Goal: Task Accomplishment & Management: Manage account settings

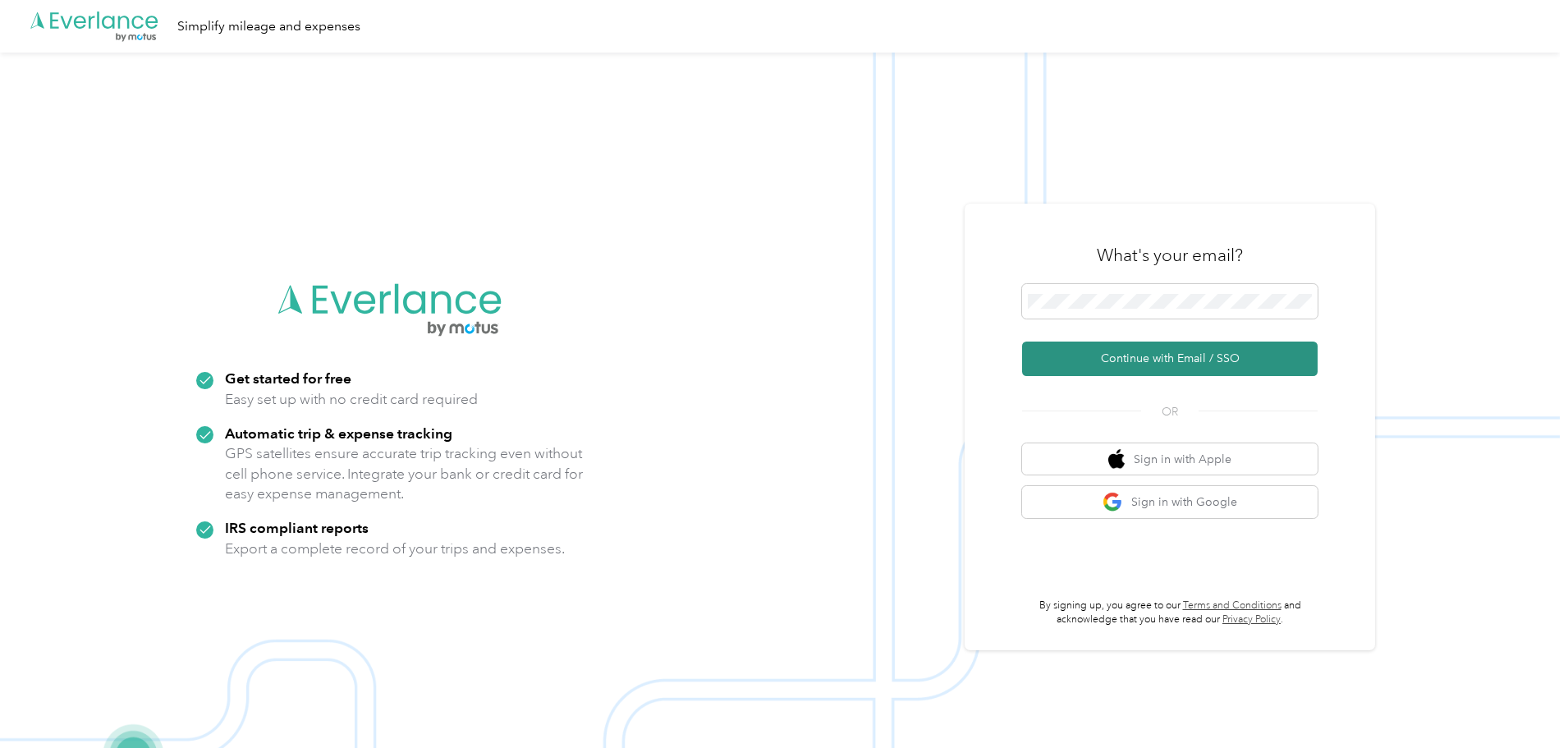
click at [1164, 366] on button "Continue with Email / SSO" at bounding box center [1170, 358] width 296 height 34
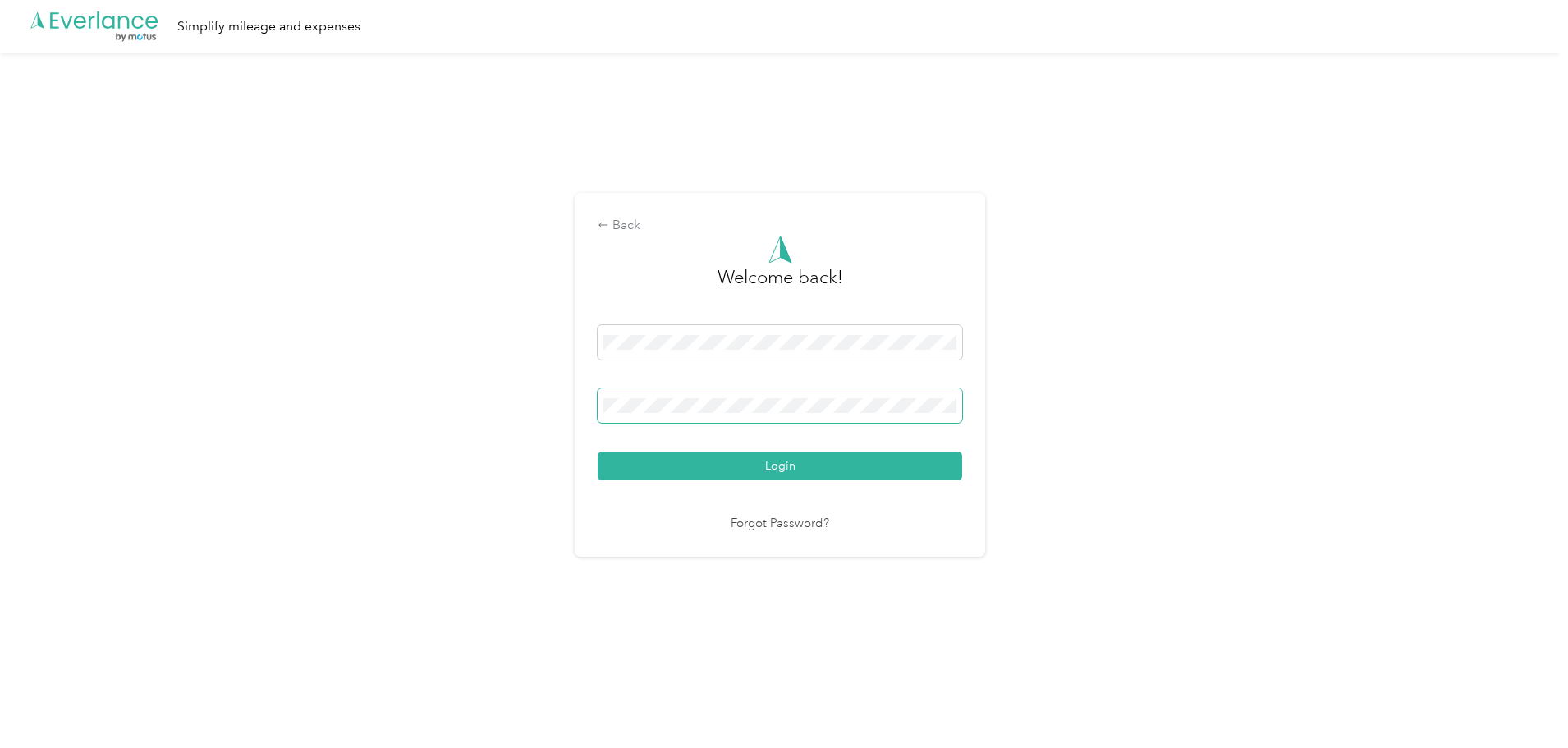
click at [597, 452] on button "Login" at bounding box center [779, 466] width 364 height 29
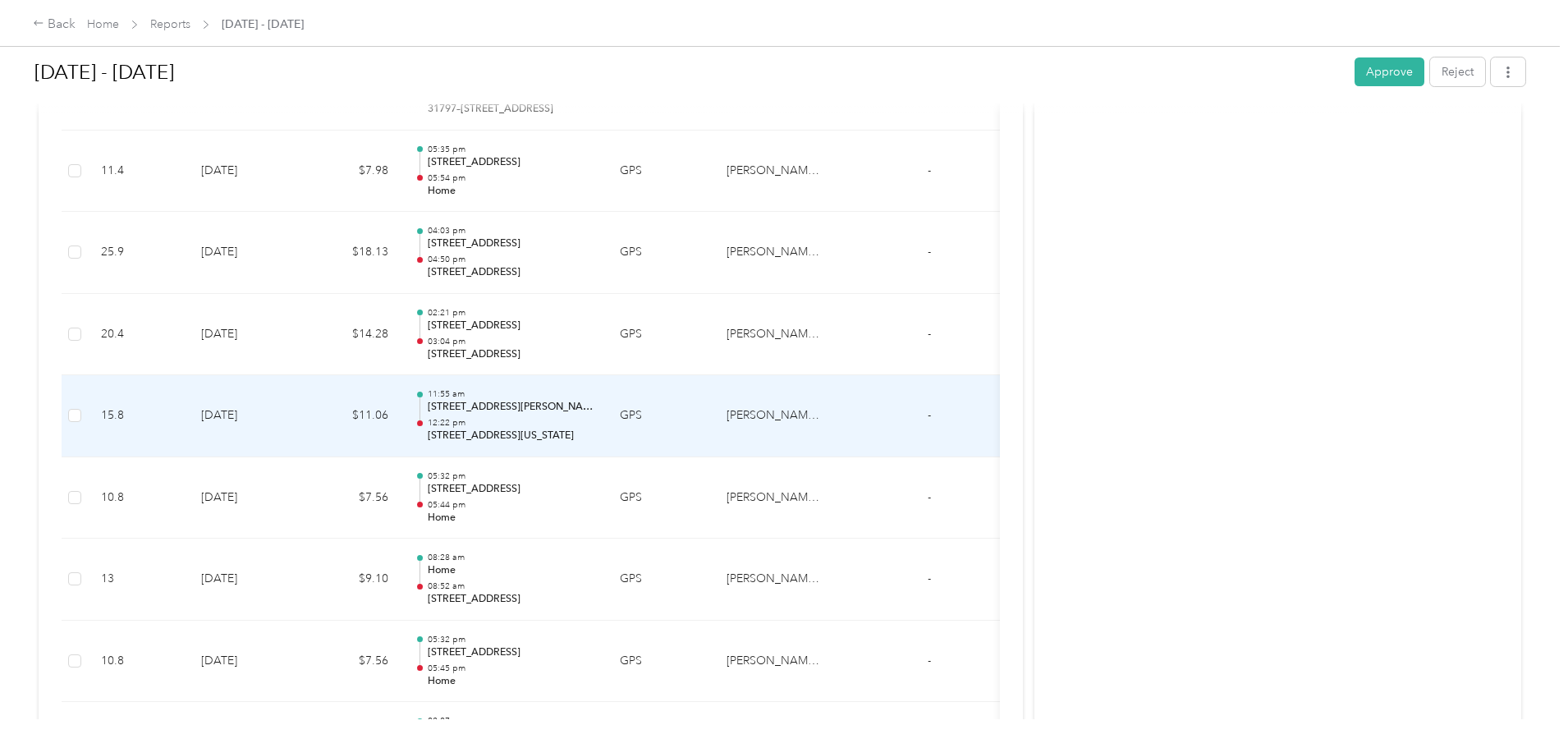
scroll to position [2217, 0]
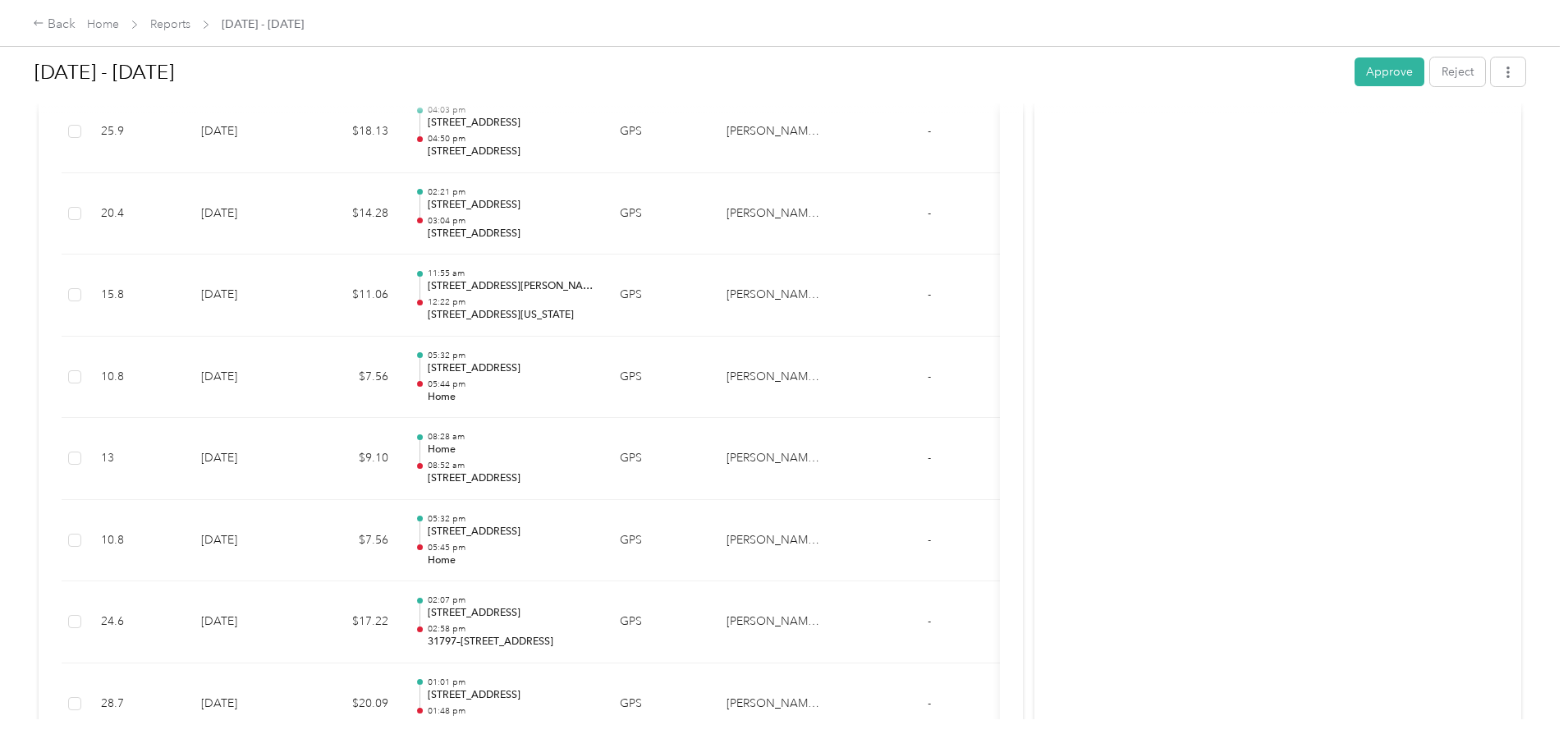
click at [1234, 103] on div at bounding box center [780, 108] width 1491 height 18
click at [1354, 65] on button "Approve" at bounding box center [1389, 71] width 70 height 29
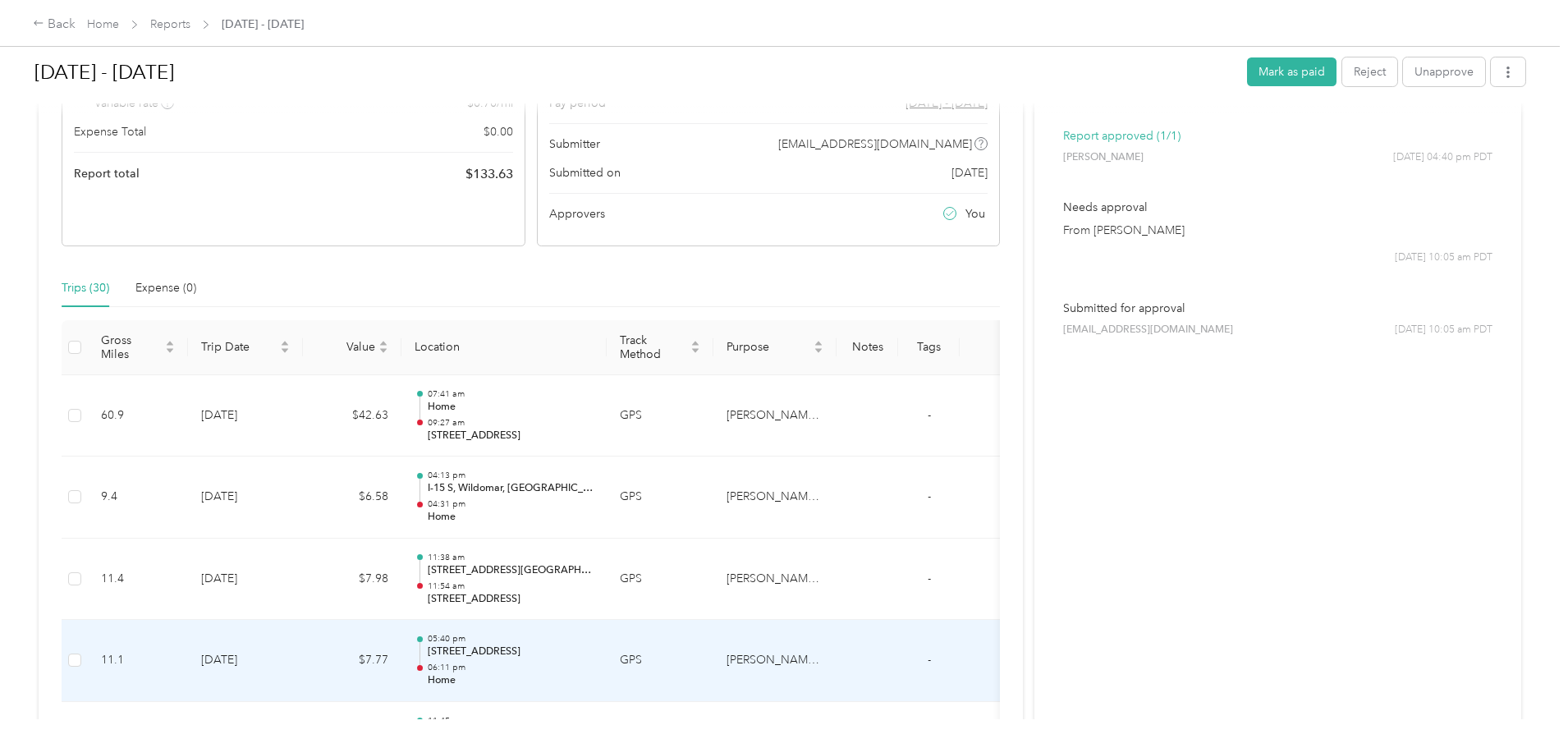
scroll to position [0, 0]
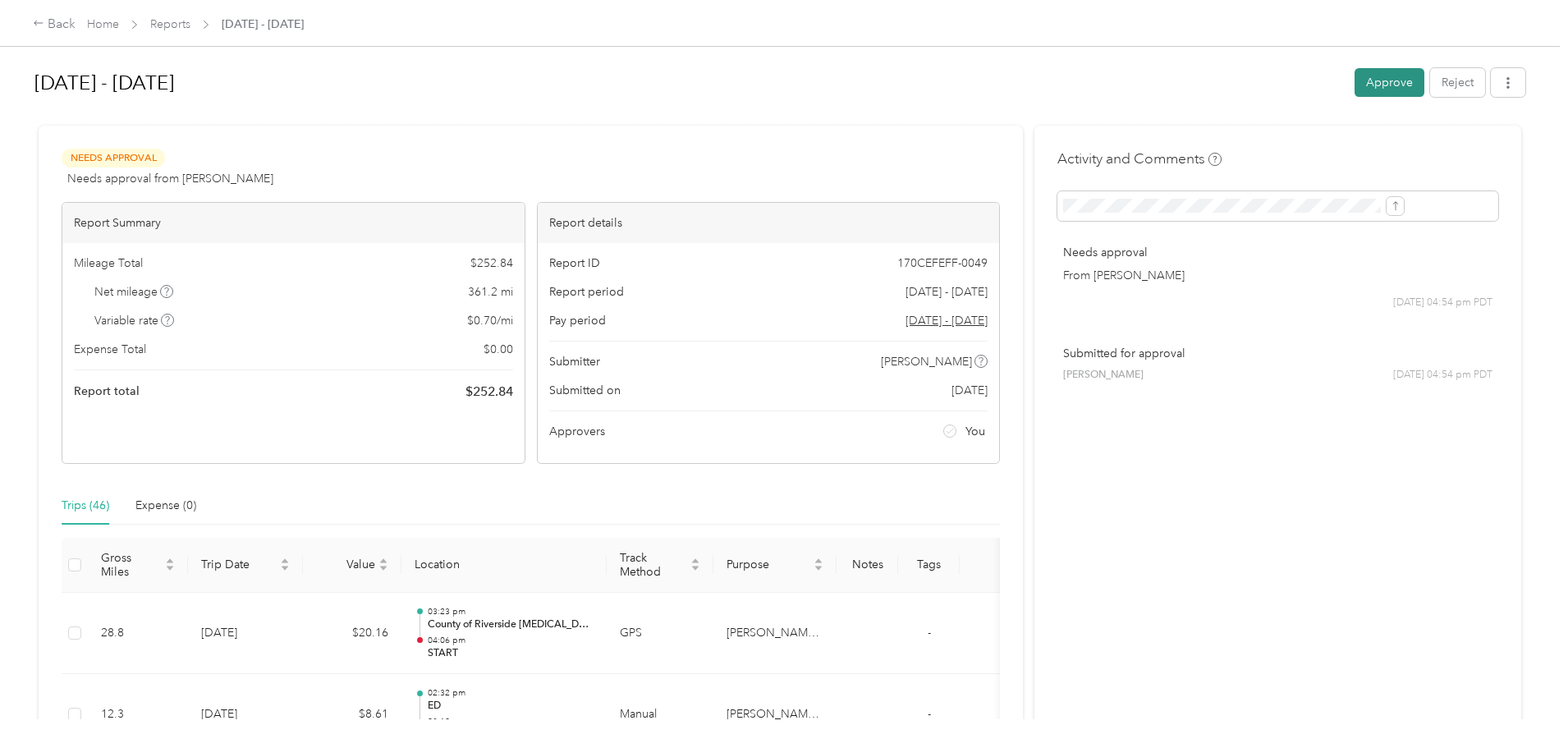
click at [1354, 79] on button "Approve" at bounding box center [1389, 82] width 70 height 29
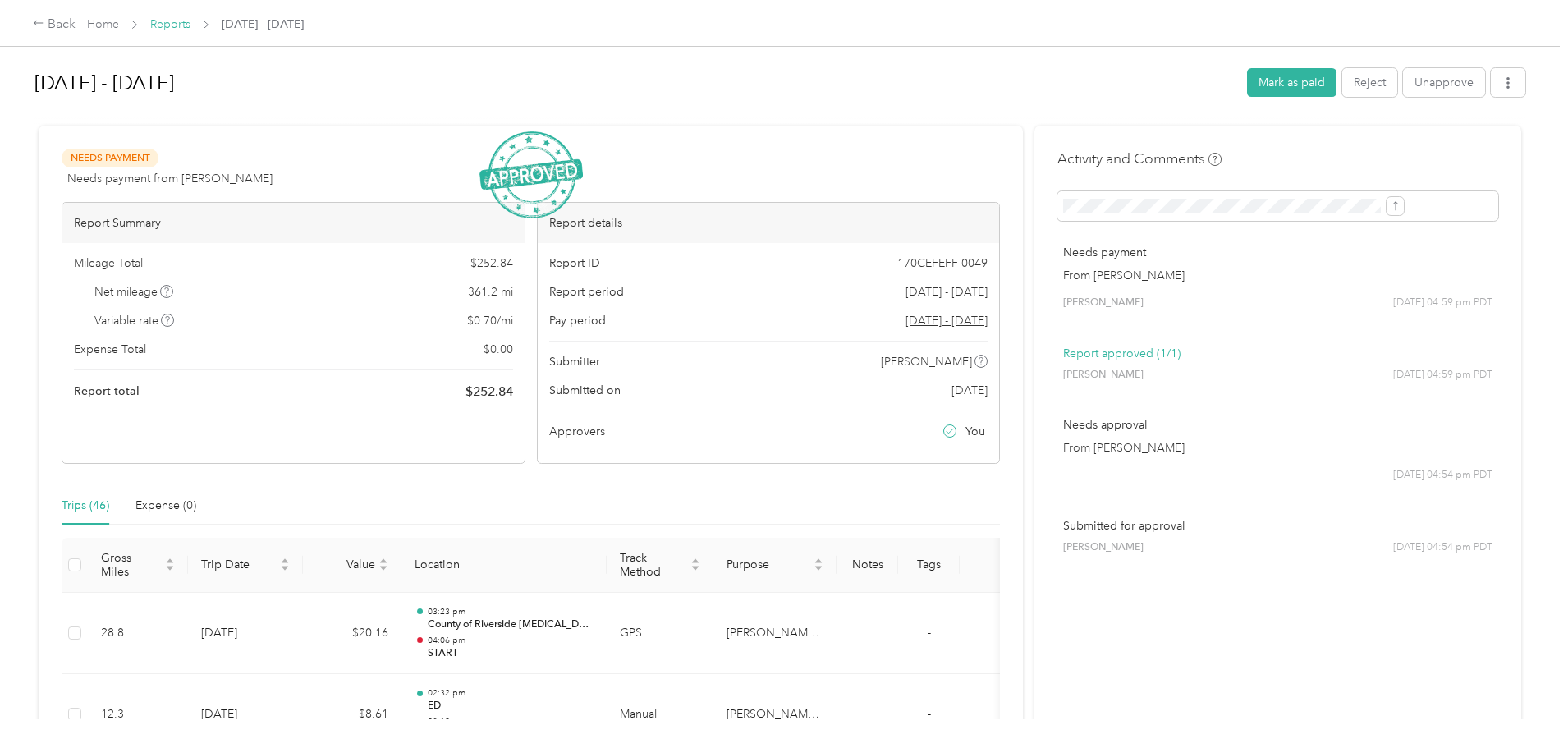
click at [191, 23] on link "Reports" at bounding box center [170, 25] width 41 height 14
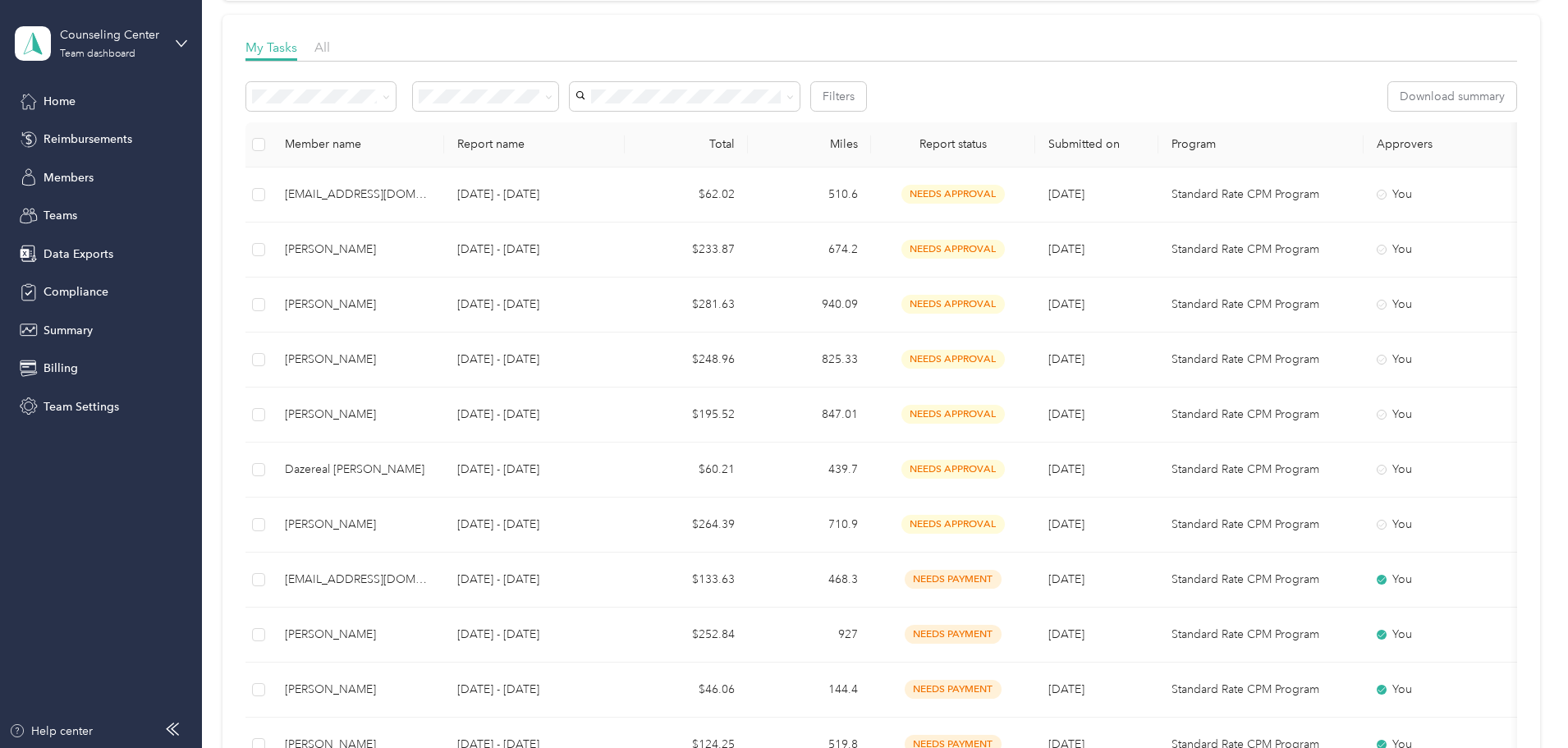
scroll to position [246, 0]
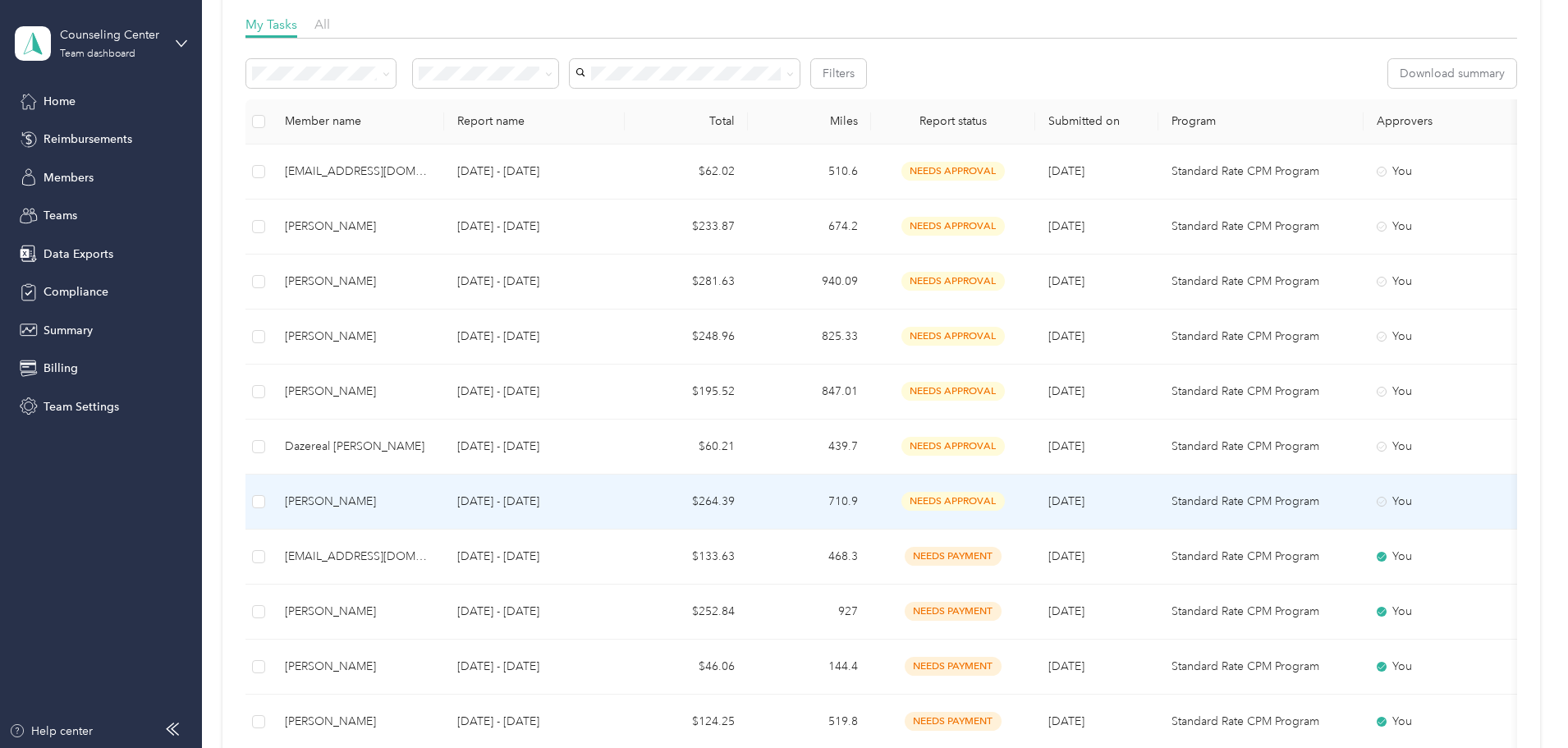
click at [625, 516] on td "Sep 16 - 30, 2025" at bounding box center [534, 502] width 181 height 55
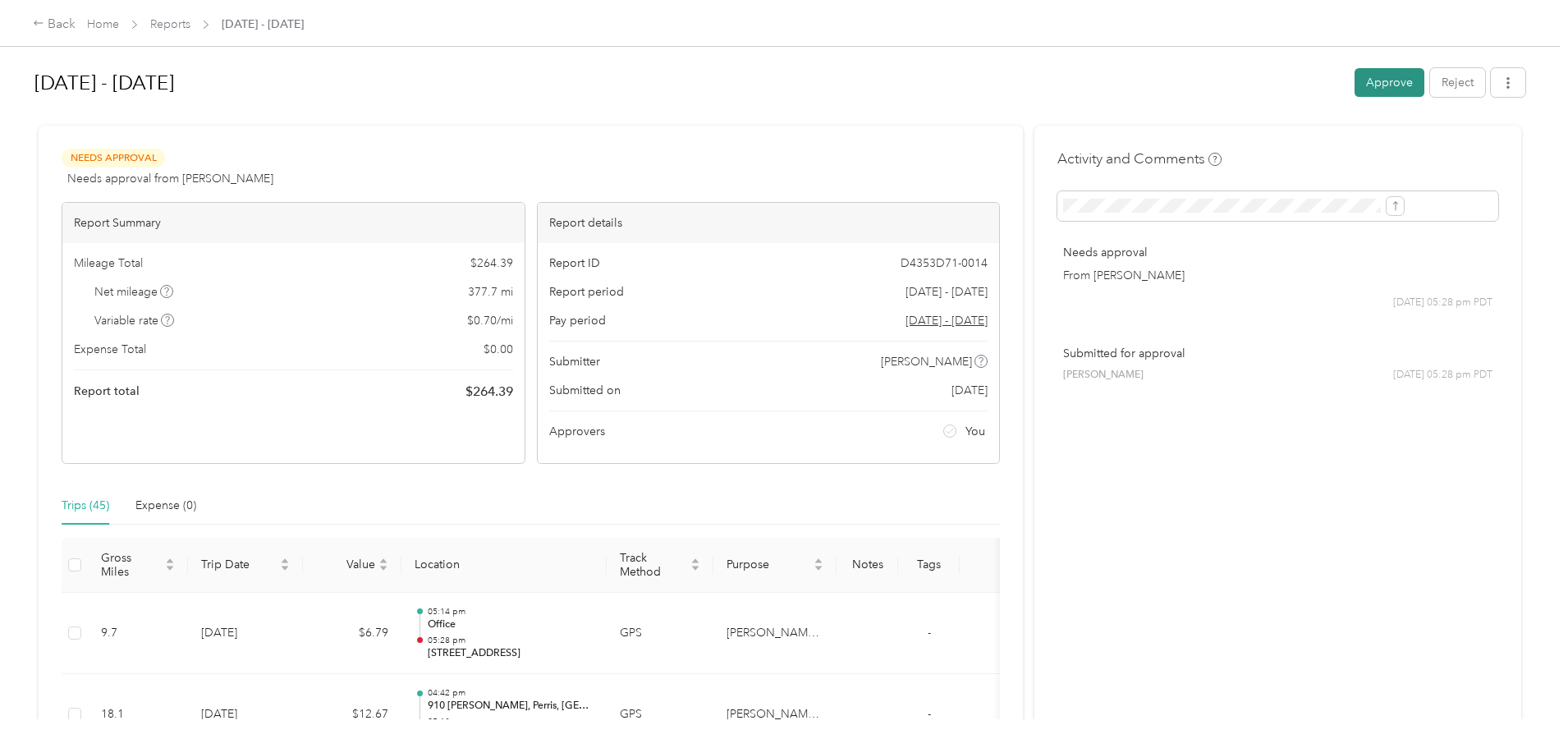
click at [1354, 78] on button "Approve" at bounding box center [1389, 82] width 70 height 29
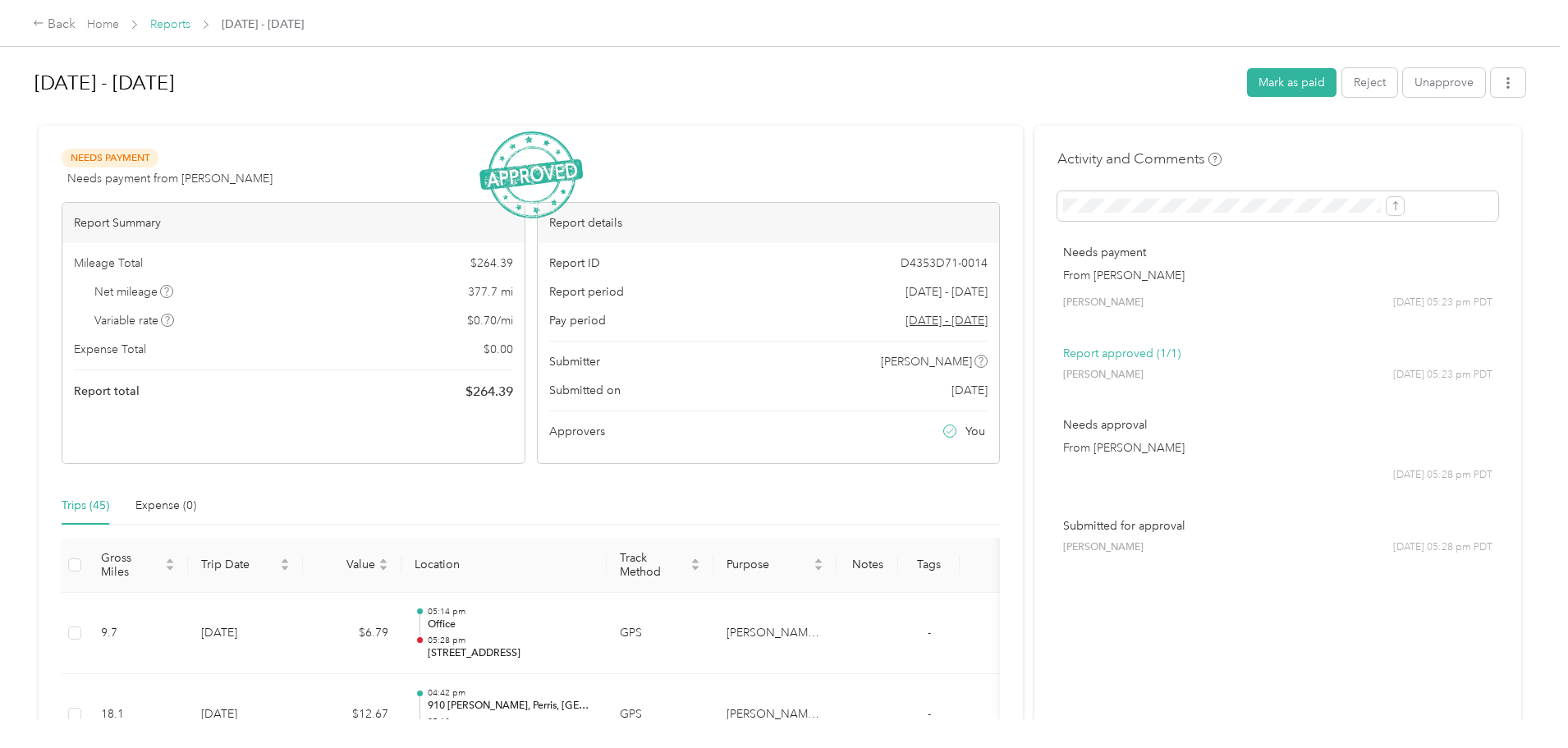
click at [191, 23] on link "Reports" at bounding box center [170, 25] width 41 height 14
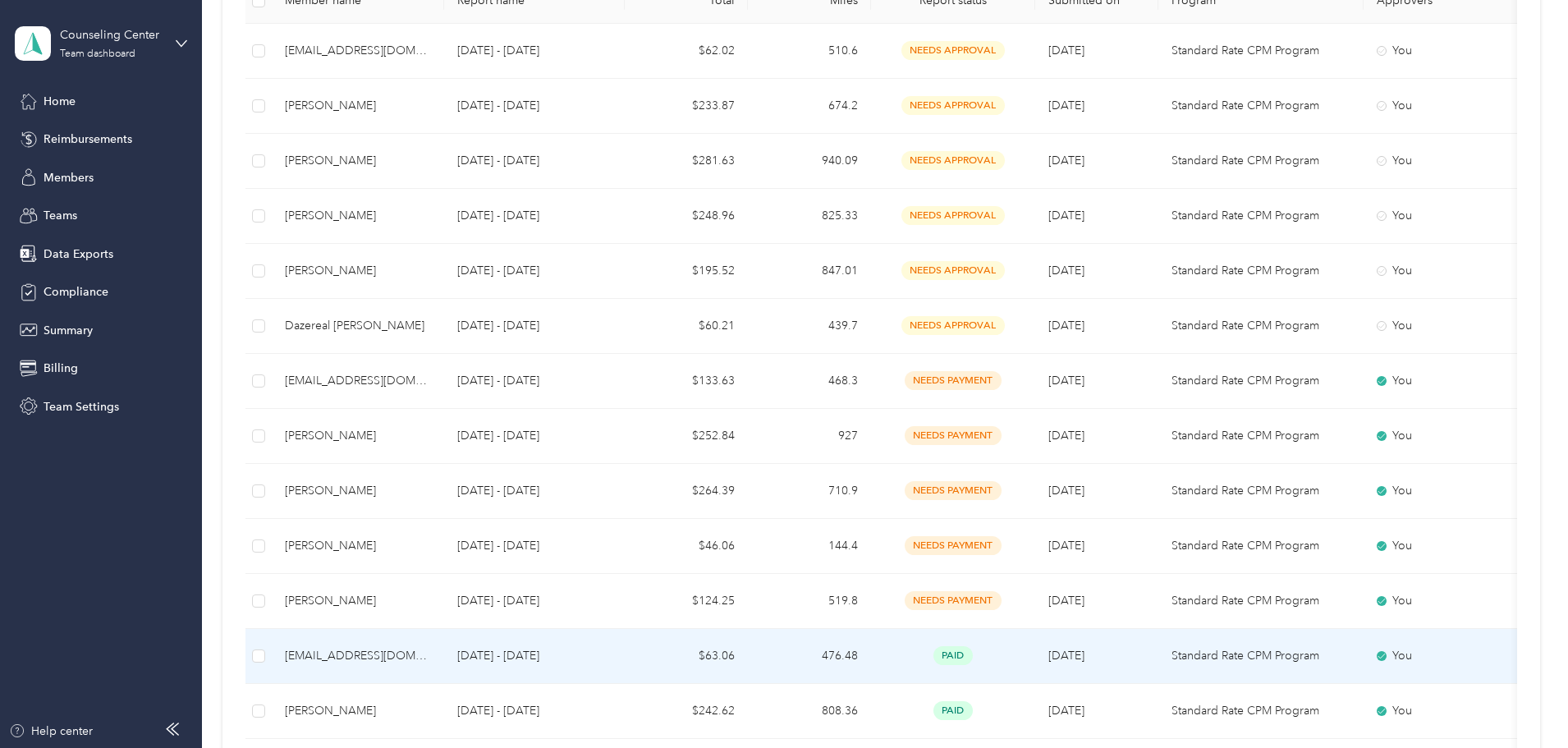
scroll to position [328, 0]
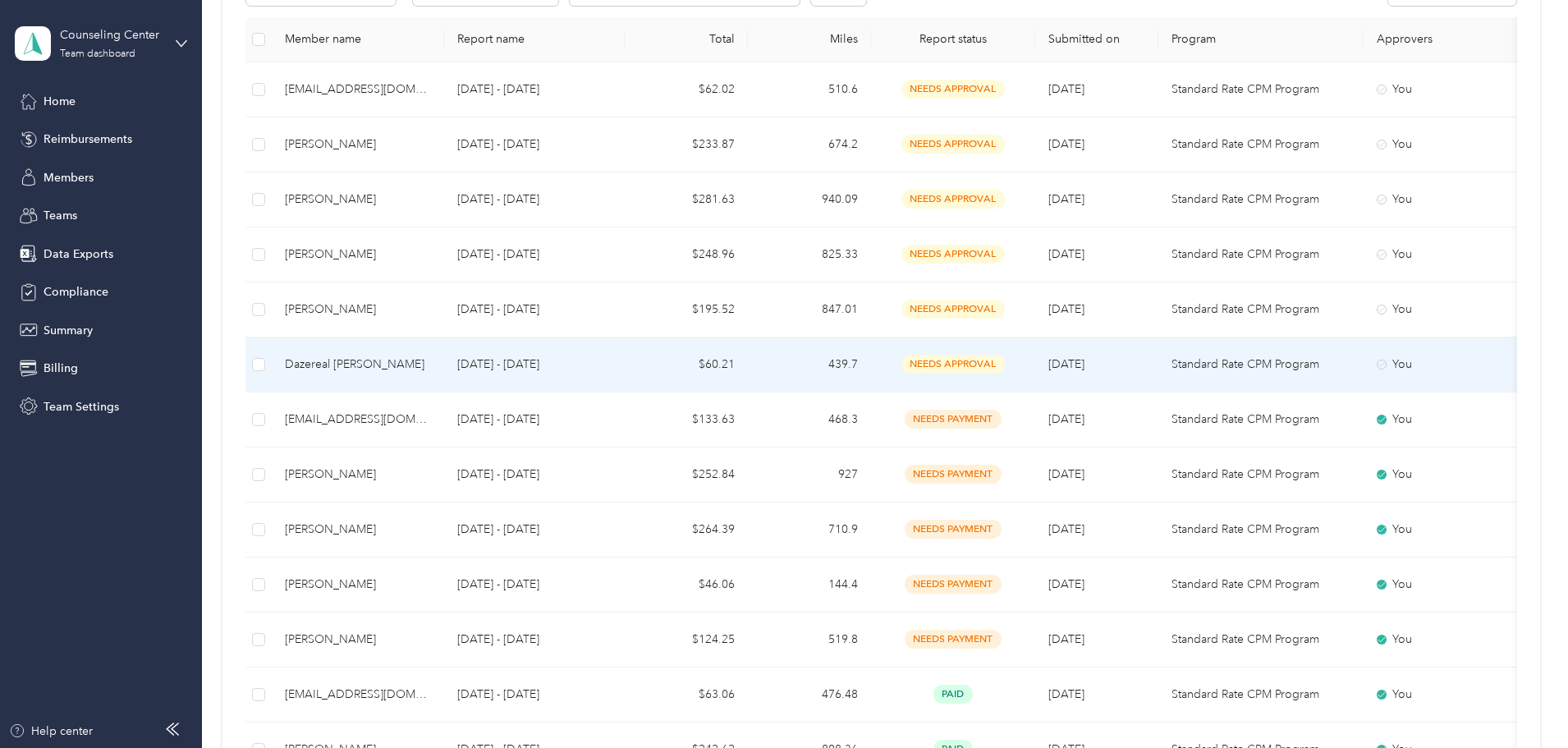
click at [625, 376] on td "Sep 16 - 30, 2025" at bounding box center [534, 364] width 181 height 55
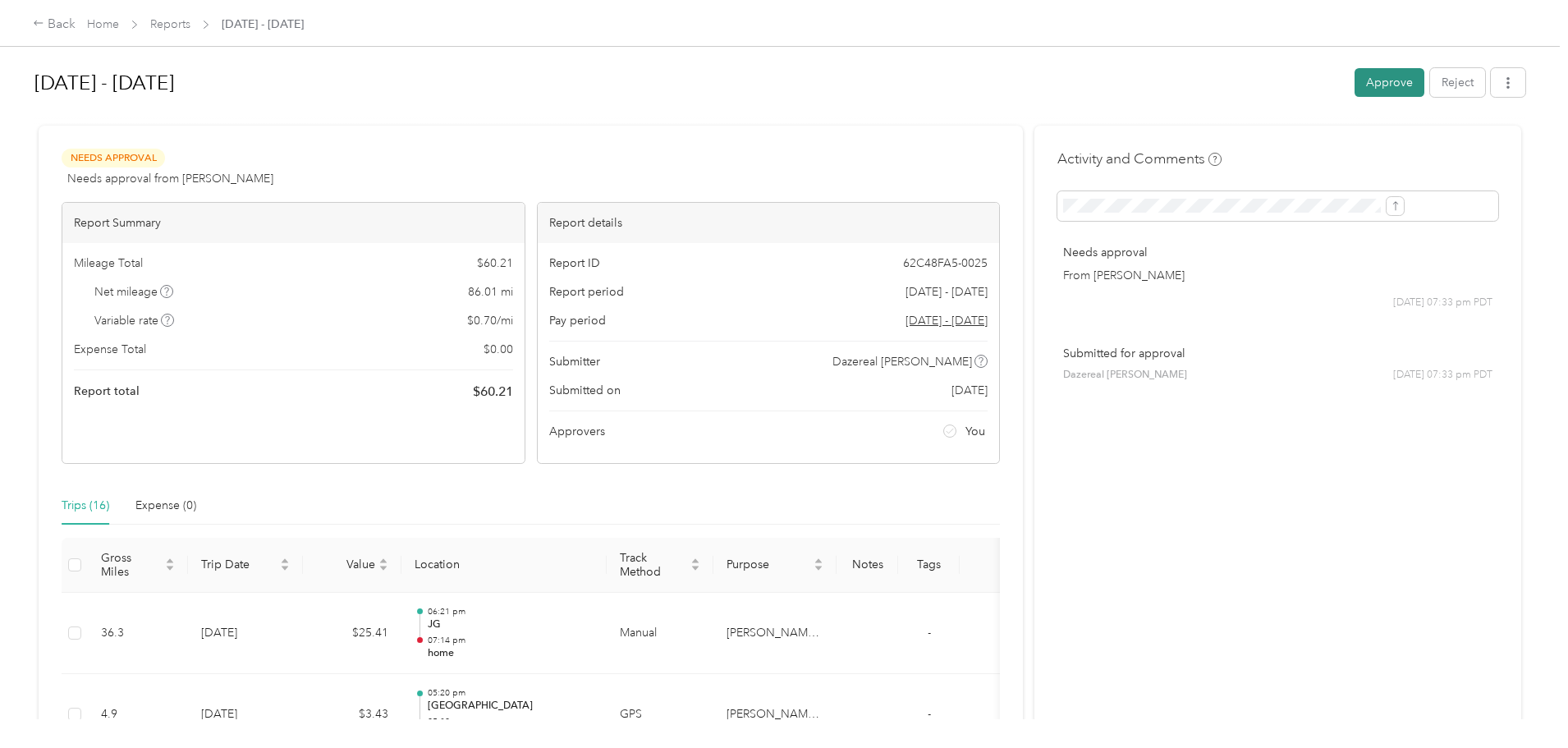
click at [1354, 79] on button "Approve" at bounding box center [1389, 82] width 70 height 29
